Goal: Information Seeking & Learning: Find specific fact

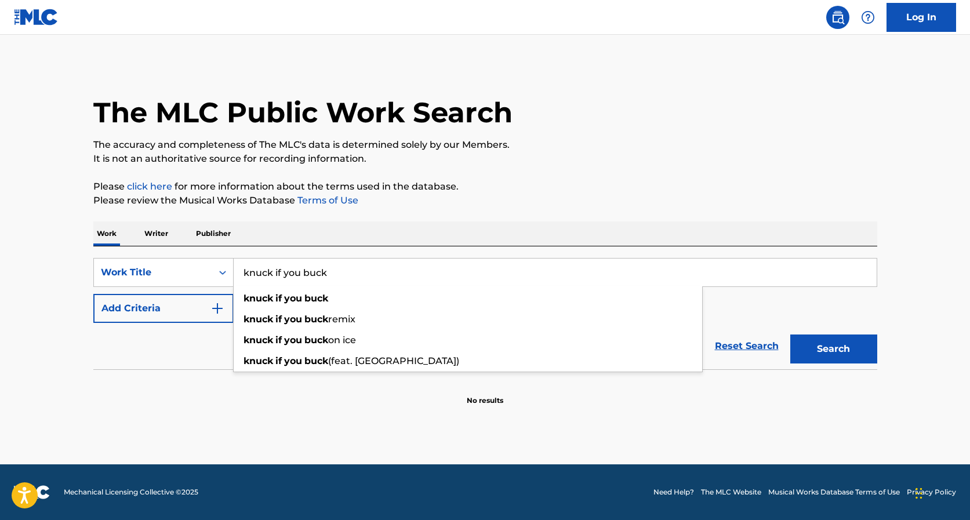
type input "knuck if you buck"
click at [833, 349] on button "Search" at bounding box center [833, 349] width 87 height 29
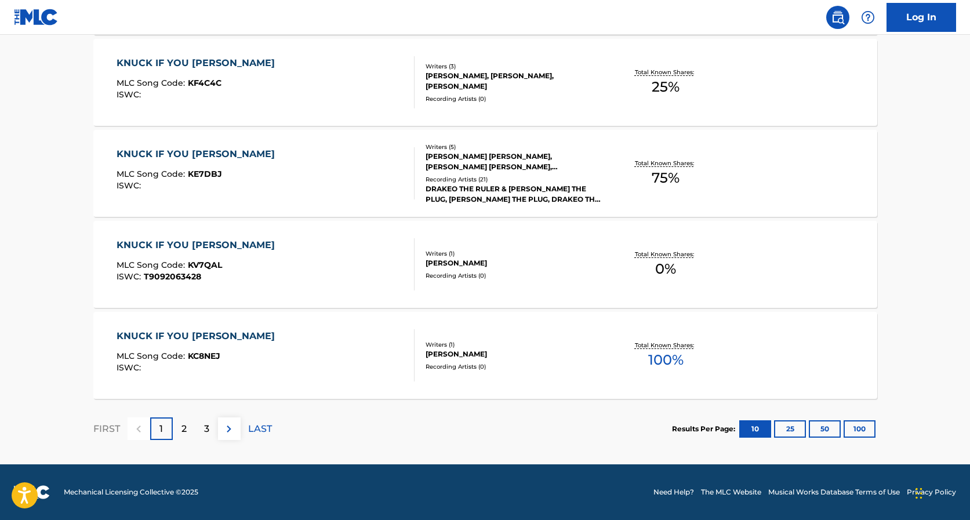
scroll to position [899, 0]
click at [184, 433] on p "2" at bounding box center [183, 429] width 5 height 14
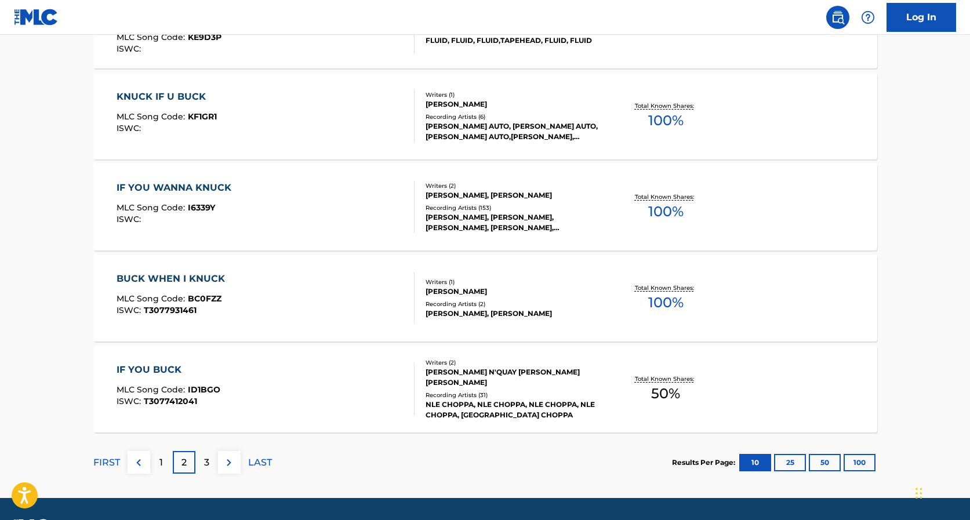
scroll to position [870, 0]
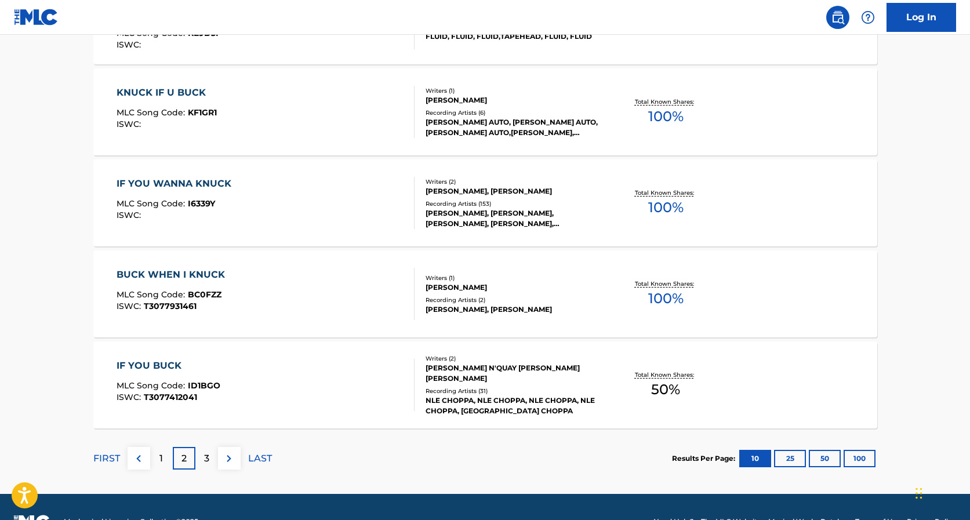
click at [205, 461] on p "3" at bounding box center [206, 459] width 5 height 14
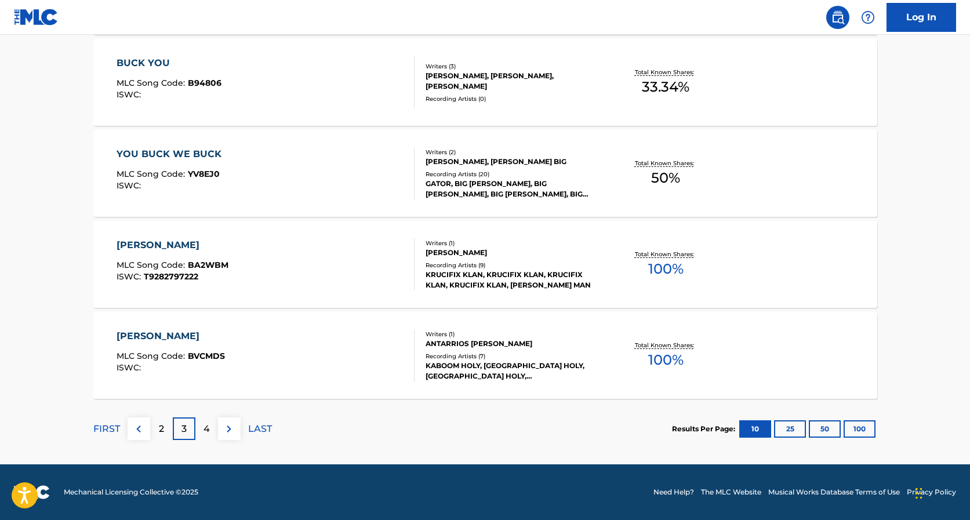
scroll to position [899, 0]
click at [161, 426] on p "2" at bounding box center [161, 429] width 5 height 14
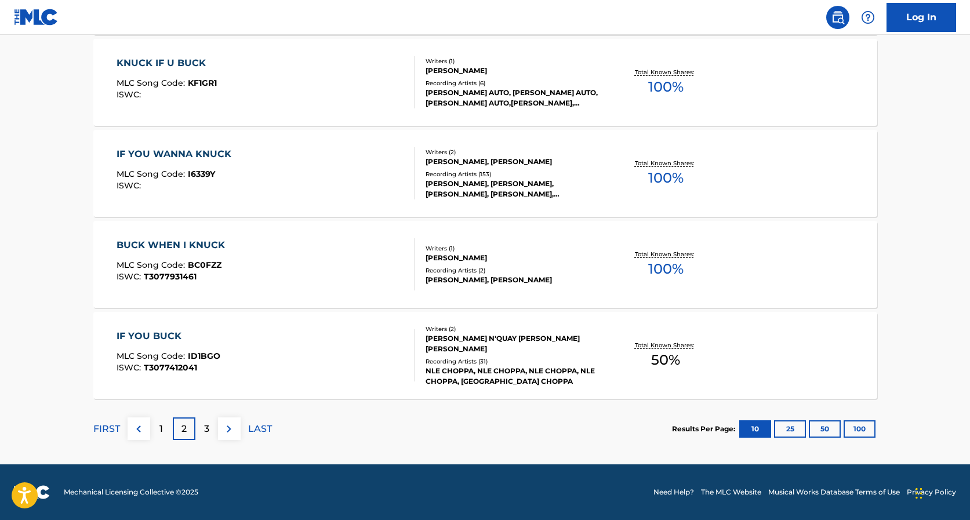
click at [159, 435] on p "1" at bounding box center [160, 429] width 3 height 14
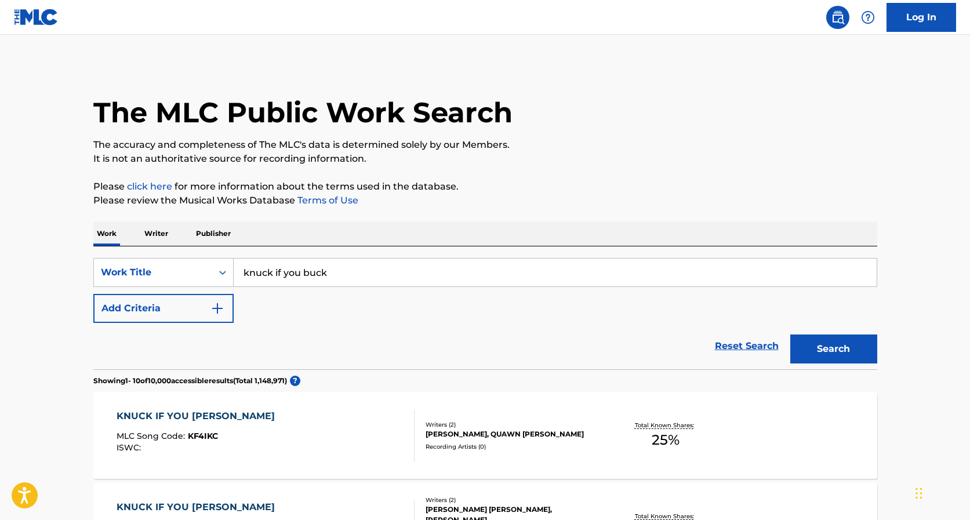
scroll to position [0, 0]
click at [209, 308] on button "Add Criteria" at bounding box center [163, 308] width 140 height 29
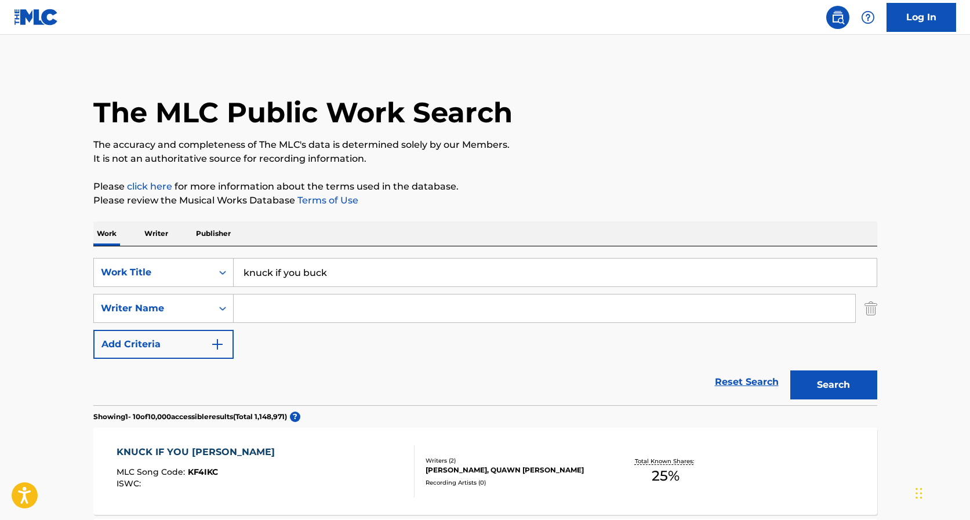
click at [264, 307] on input "Search Form" at bounding box center [545, 309] width 622 height 28
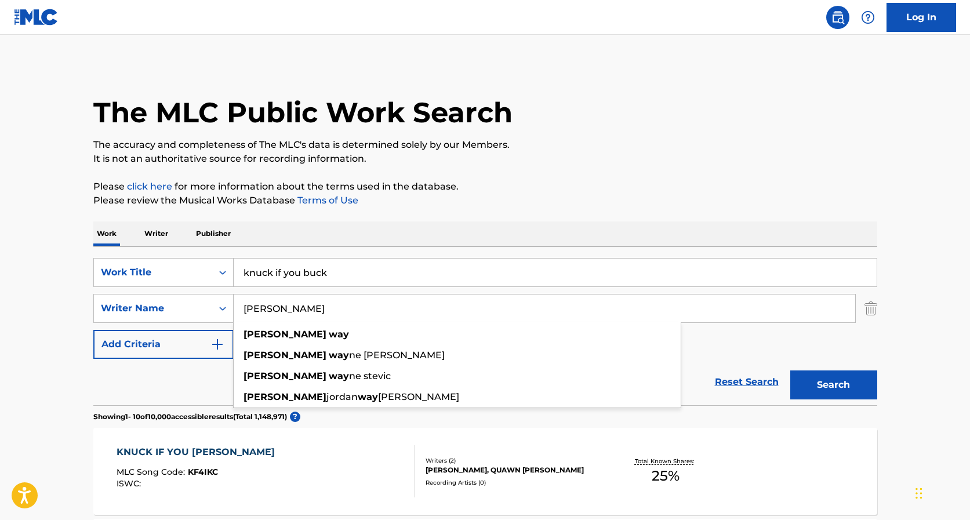
click at [833, 385] on button "Search" at bounding box center [833, 384] width 87 height 29
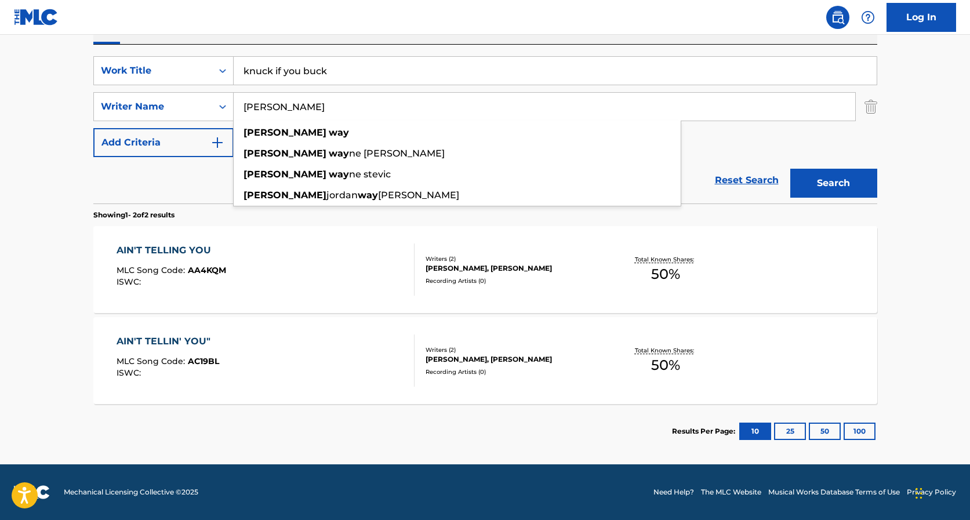
scroll to position [201, 0]
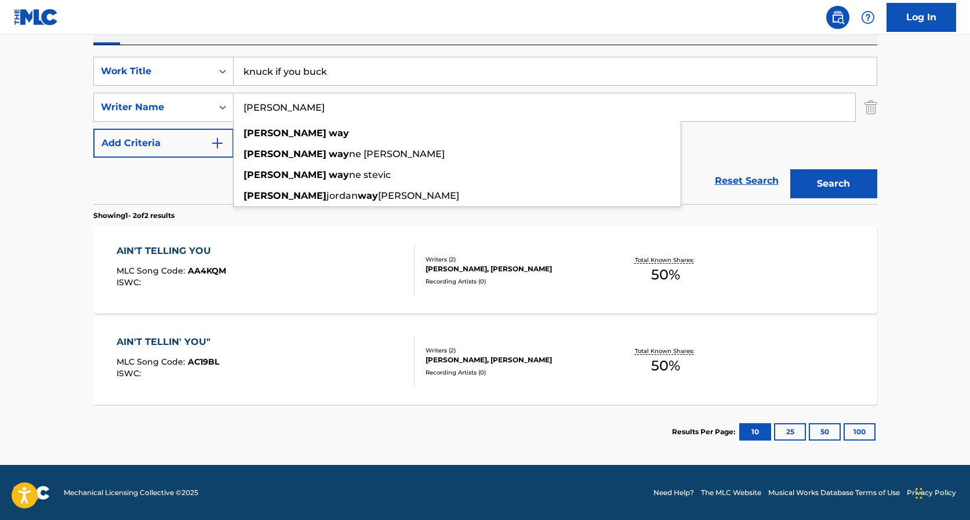
click at [402, 108] on input "[PERSON_NAME]" at bounding box center [545, 107] width 622 height 28
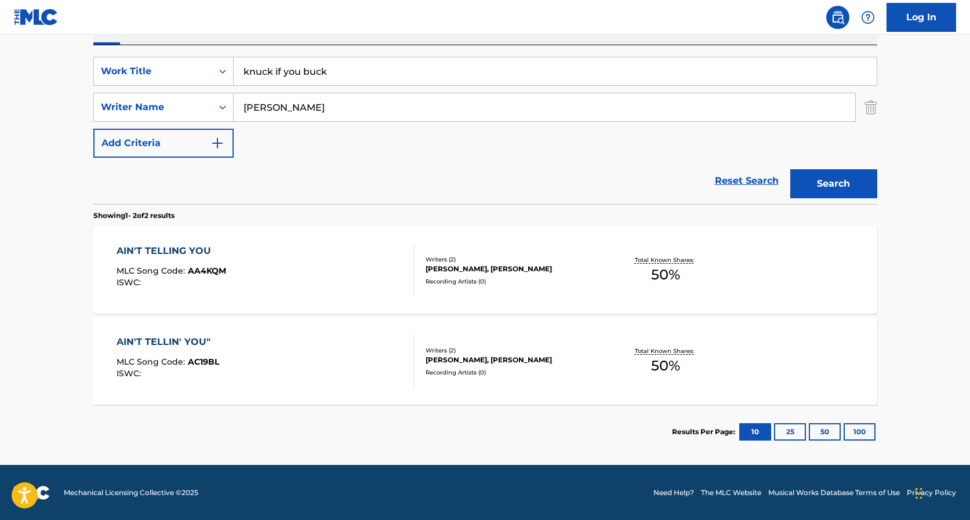
click at [833, 184] on button "Search" at bounding box center [833, 183] width 87 height 29
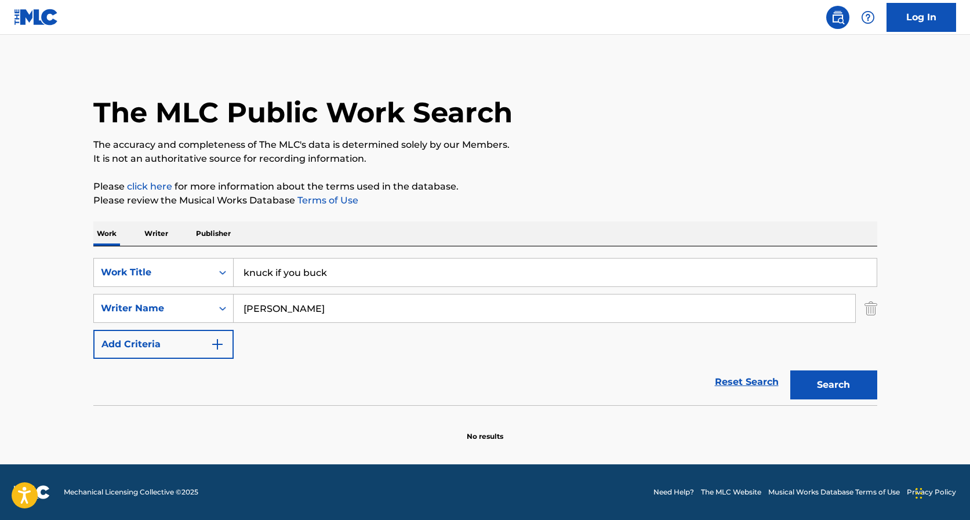
scroll to position [0, 0]
click at [309, 313] on input "[PERSON_NAME]" at bounding box center [545, 309] width 622 height 28
type input "[PERSON_NAME]"
click at [833, 385] on button "Search" at bounding box center [833, 384] width 87 height 29
click at [359, 310] on input "[PERSON_NAME]" at bounding box center [545, 309] width 622 height 28
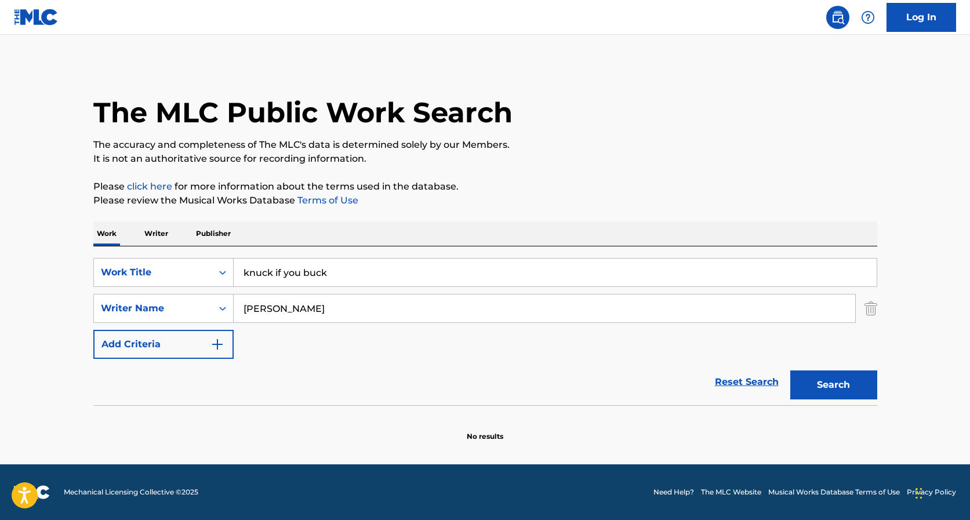
click at [359, 310] on input "[PERSON_NAME]" at bounding box center [545, 309] width 622 height 28
type input "[PERSON_NAME]"
click at [833, 385] on button "Search" at bounding box center [833, 384] width 87 height 29
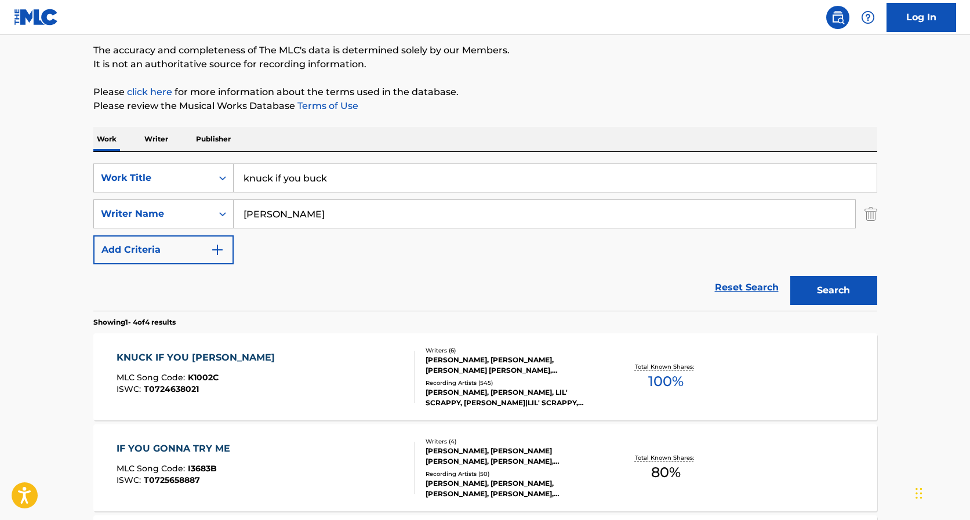
scroll to position [175, 0]
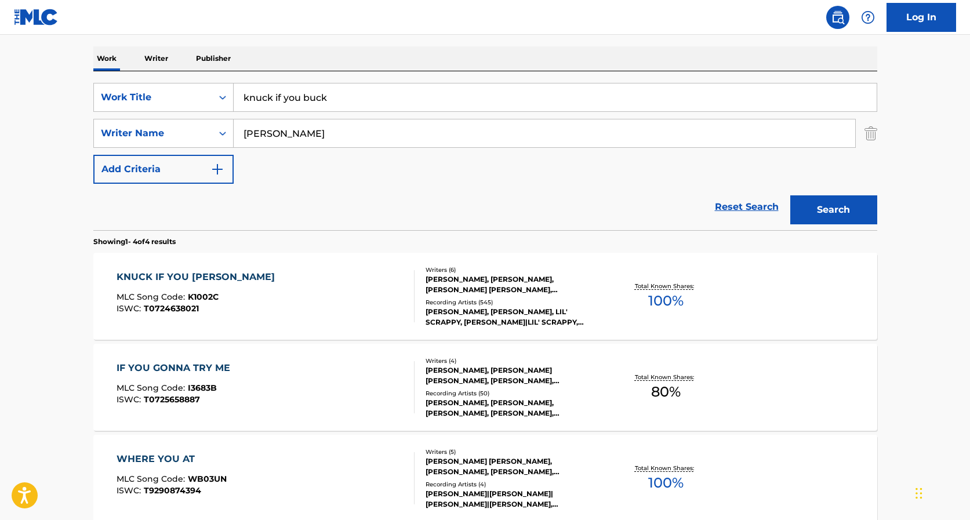
click at [205, 277] on div "KNUCK IF YOU [PERSON_NAME]" at bounding box center [199, 277] width 164 height 14
